Goal: Task Accomplishment & Management: Use online tool/utility

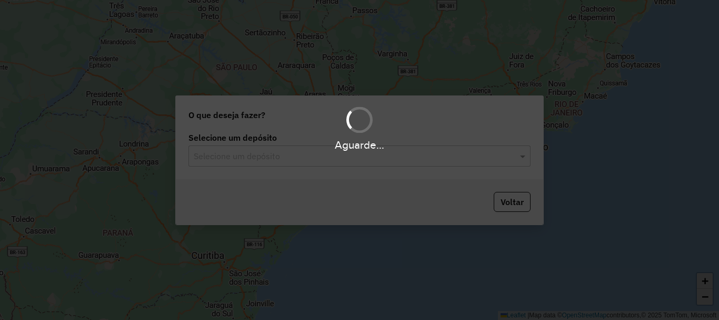
scroll to position [690, 0]
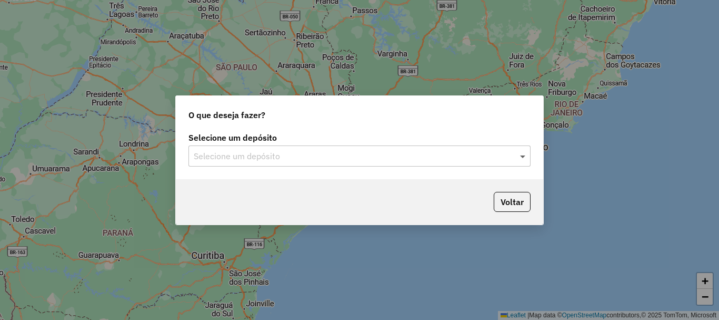
click at [522, 158] on span at bounding box center [524, 156] width 13 height 13
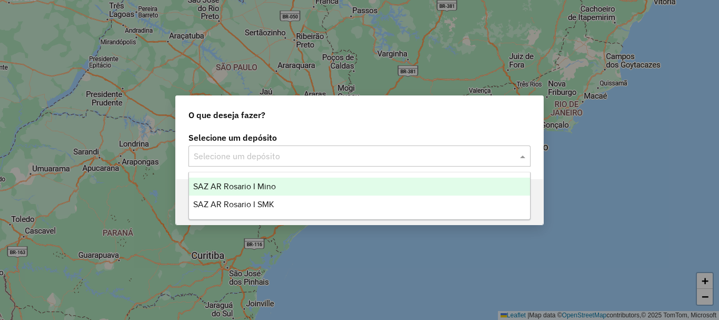
click at [232, 186] on span "SAZ AR Rosario I Mino" at bounding box center [234, 186] width 83 height 9
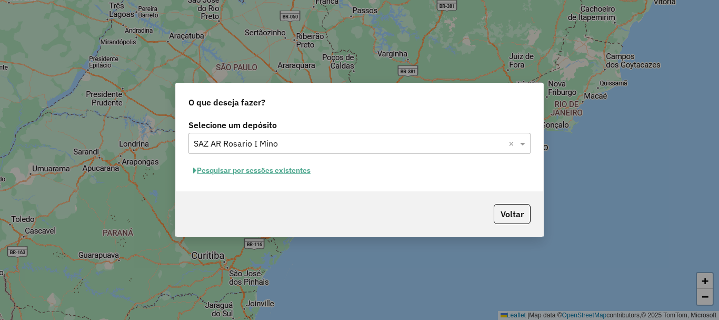
click at [236, 171] on button "Pesquisar por sessões existentes" at bounding box center [252, 170] width 127 height 16
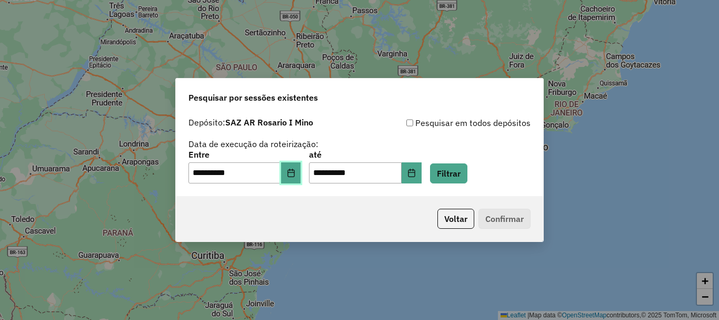
click at [295, 174] on icon "Choose Date" at bounding box center [291, 173] width 8 height 8
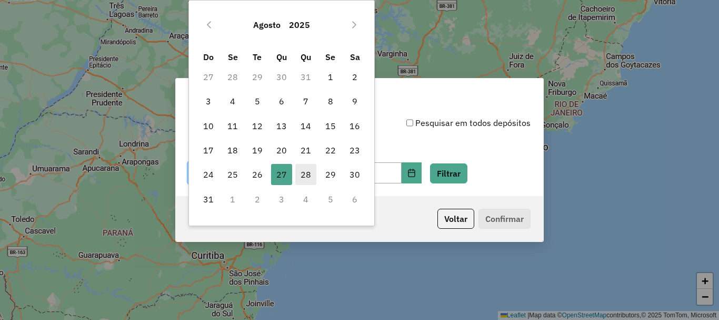
click at [303, 174] on span "28" at bounding box center [305, 174] width 21 height 21
type input "**********"
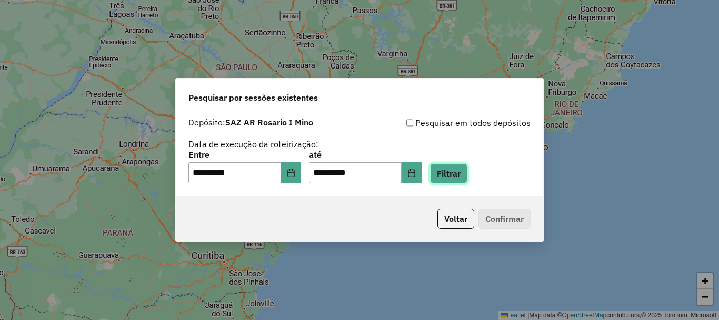
click at [462, 179] on button "Filtrar" at bounding box center [448, 173] width 37 height 20
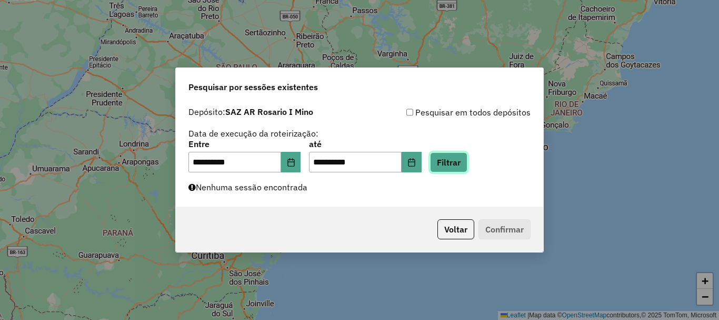
click at [468, 162] on button "Filtrar" at bounding box center [448, 162] width 37 height 20
click at [467, 158] on button "Filtrar" at bounding box center [448, 162] width 37 height 20
click at [449, 160] on button "Filtrar" at bounding box center [448, 162] width 37 height 20
click at [468, 159] on button "Filtrar" at bounding box center [448, 162] width 37 height 20
drag, startPoint x: 472, startPoint y: 159, endPoint x: 483, endPoint y: 161, distance: 11.2
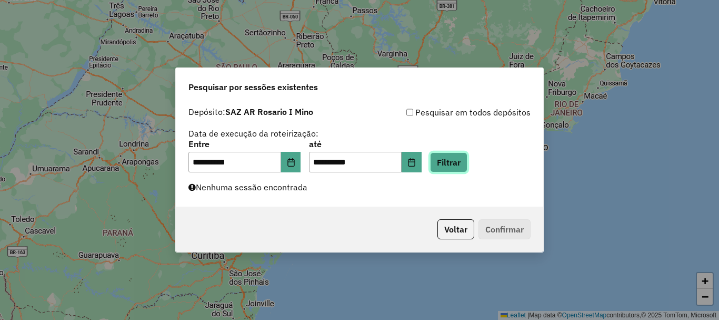
click at [483, 161] on div "**********" at bounding box center [360, 156] width 342 height 33
click at [459, 165] on button "Filtrar" at bounding box center [448, 162] width 37 height 20
